Goal: Transaction & Acquisition: Purchase product/service

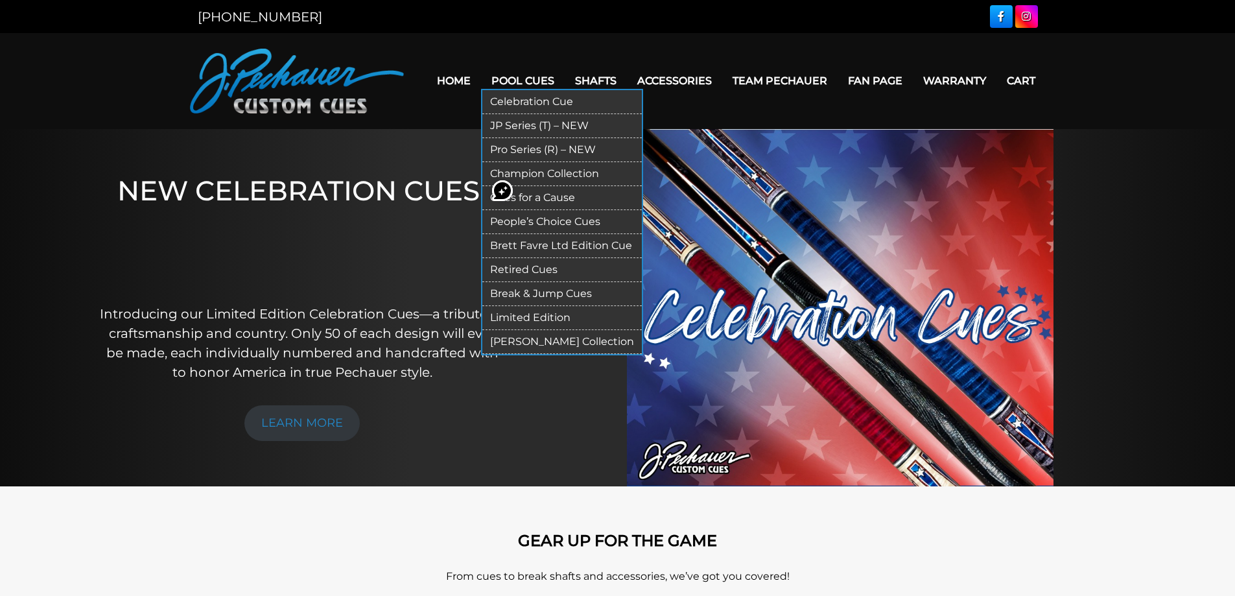
click at [543, 126] on link "JP Series (T) – NEW" at bounding box center [562, 126] width 160 height 24
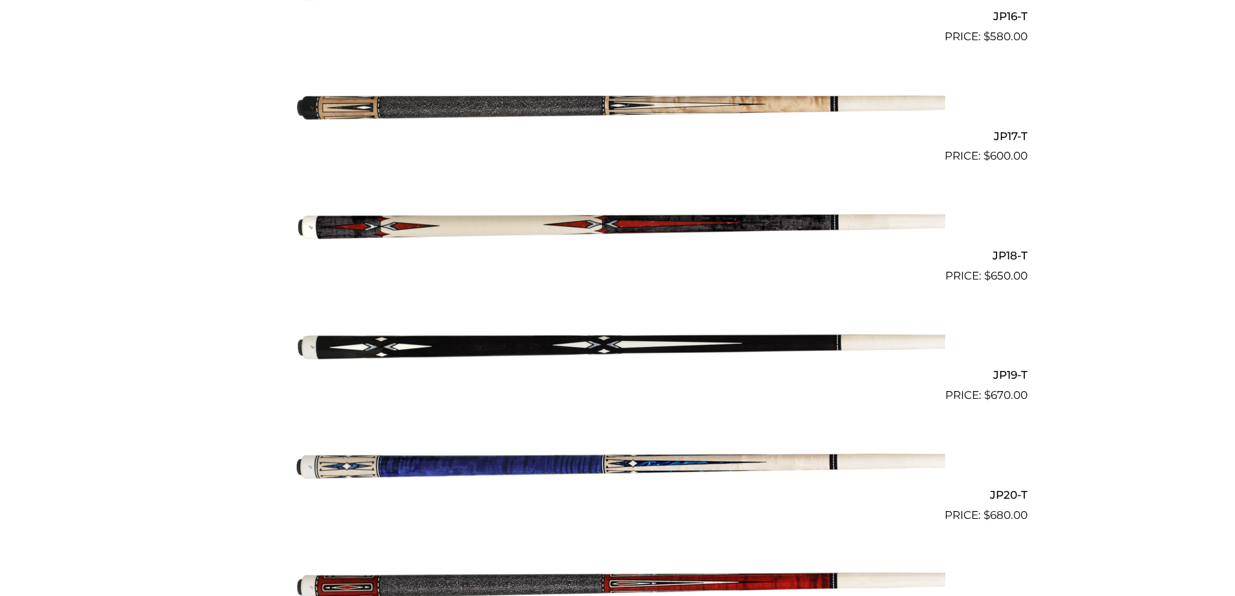
scroll to position [2298, 0]
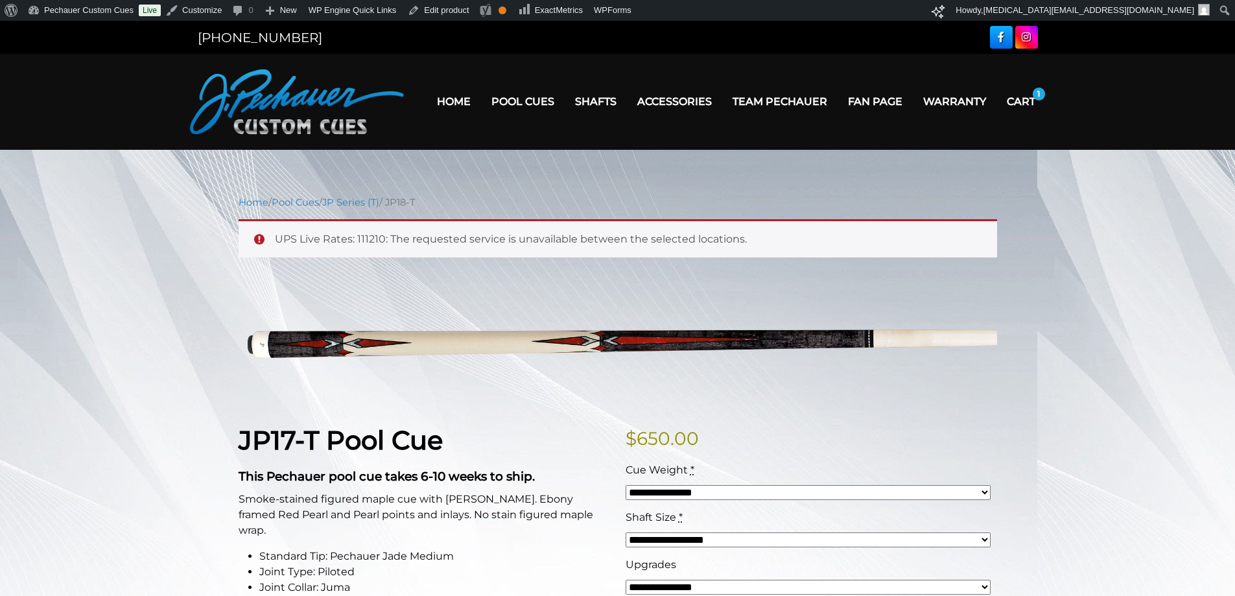
scroll to position [21, 0]
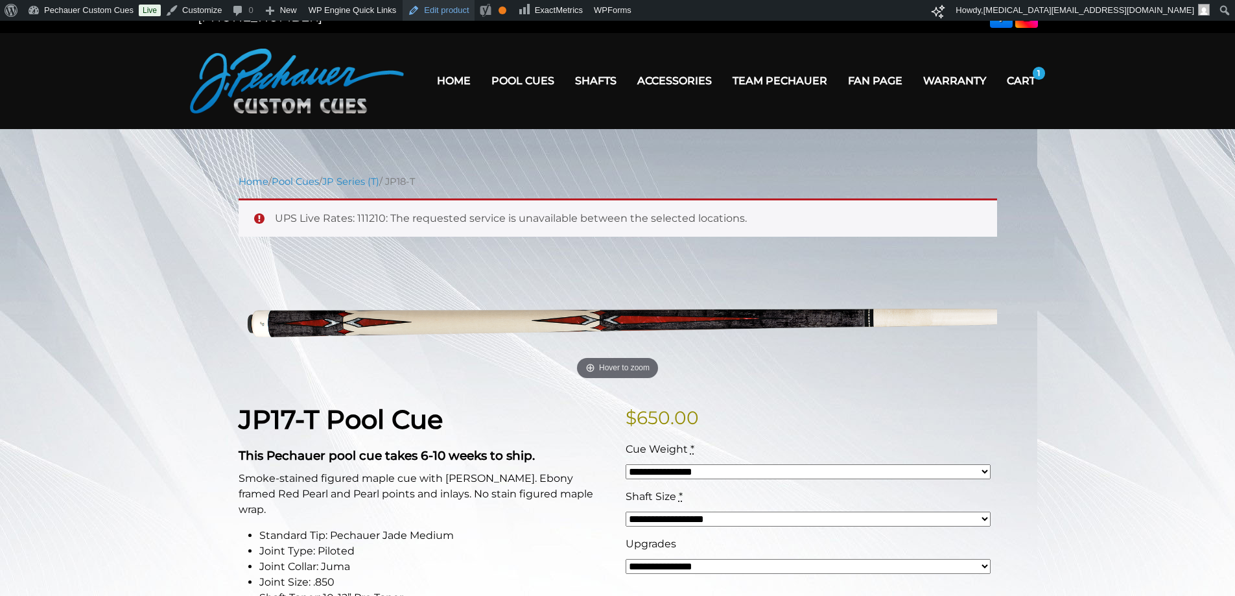
click at [436, 10] on link "Edit product" at bounding box center [438, 10] width 71 height 21
